Goal: Information Seeking & Learning: Learn about a topic

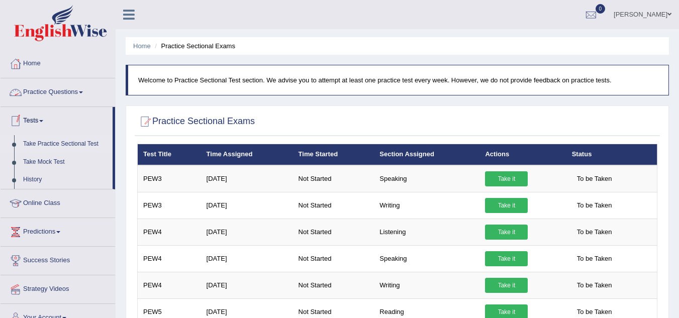
click at [65, 89] on link "Practice Questions" at bounding box center [58, 90] width 115 height 25
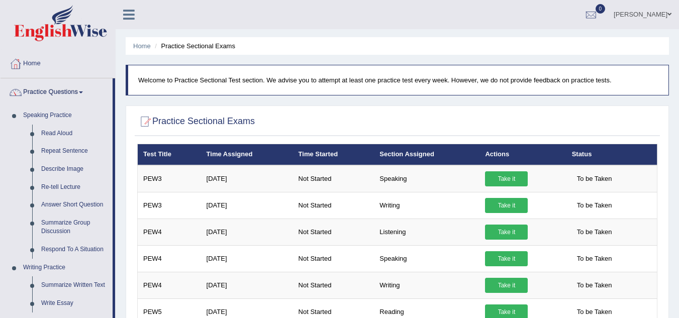
scroll to position [278, 0]
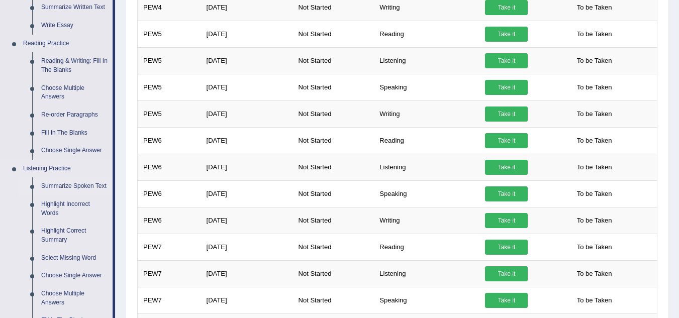
click at [76, 184] on link "Summarize Spoken Text" at bounding box center [75, 186] width 76 height 18
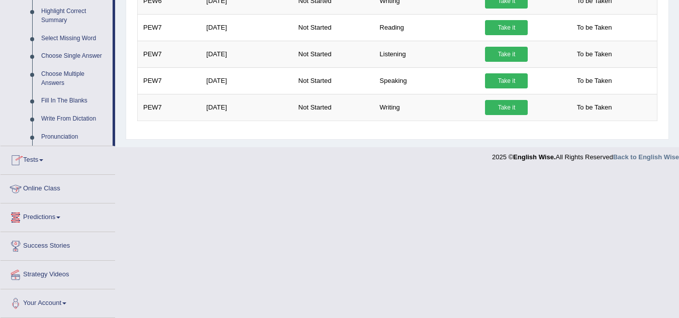
scroll to position [498, 0]
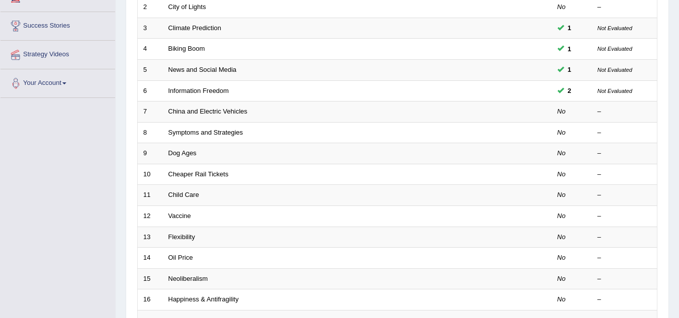
scroll to position [221, 0]
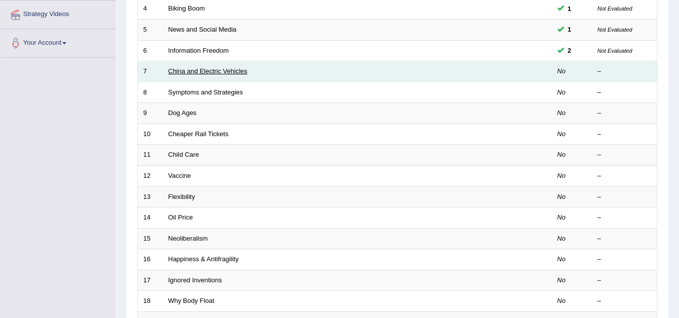
click at [239, 71] on link "China and Electric Vehicles" at bounding box center [207, 71] width 79 height 8
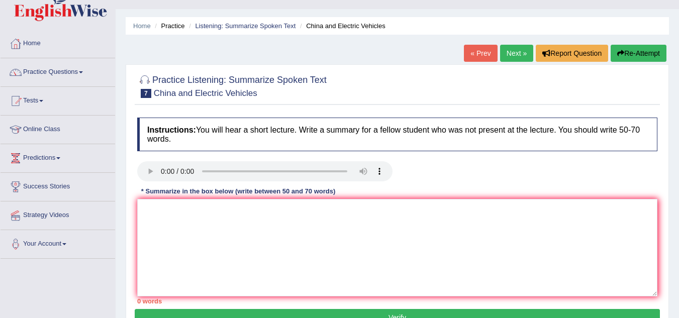
scroll to position [40, 0]
